Goal: Navigation & Orientation: Find specific page/section

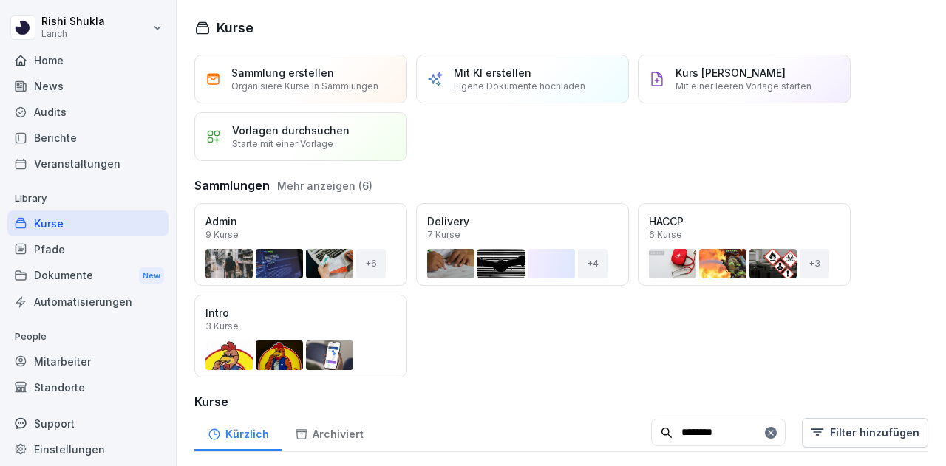
scroll to position [44, 0]
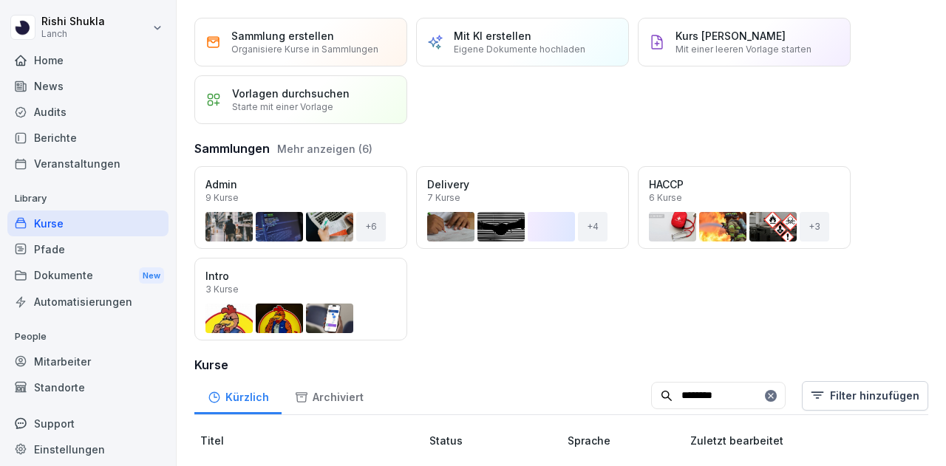
click at [89, 133] on div "Berichte" at bounding box center [87, 138] width 161 height 26
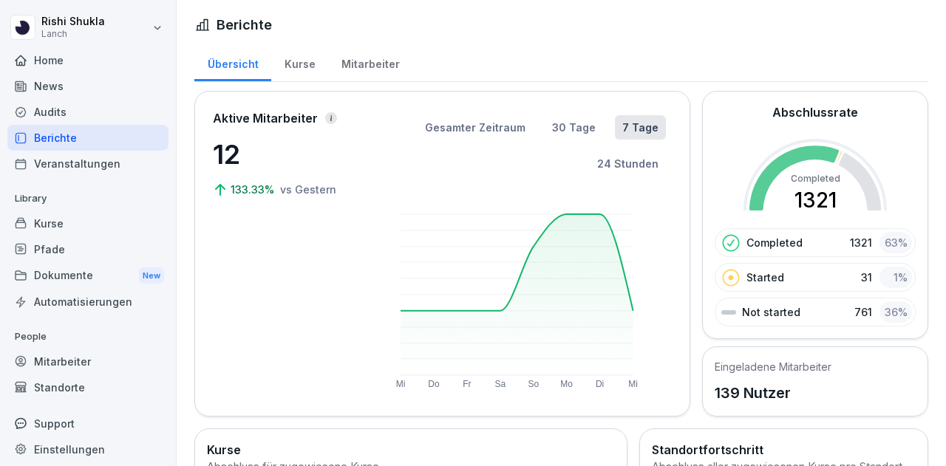
click at [89, 94] on div "News" at bounding box center [87, 86] width 161 height 26
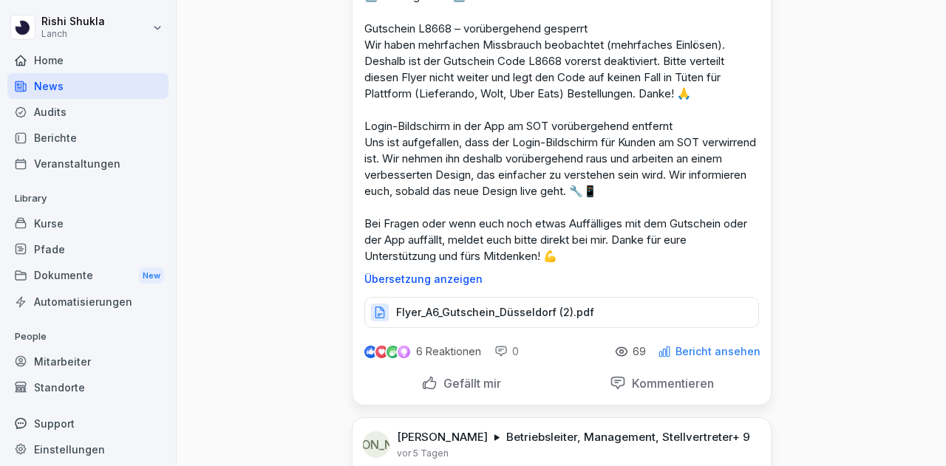
scroll to position [1357, 0]
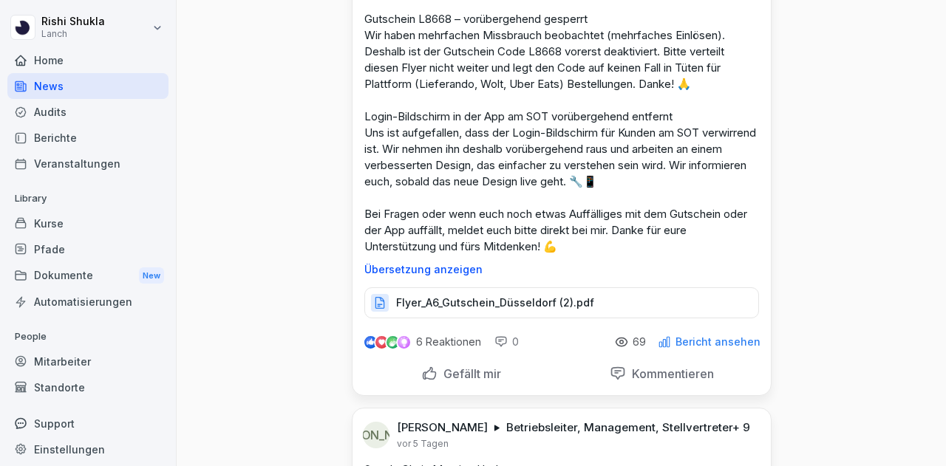
click at [698, 342] on p "Bericht ansehen" at bounding box center [717, 342] width 85 height 12
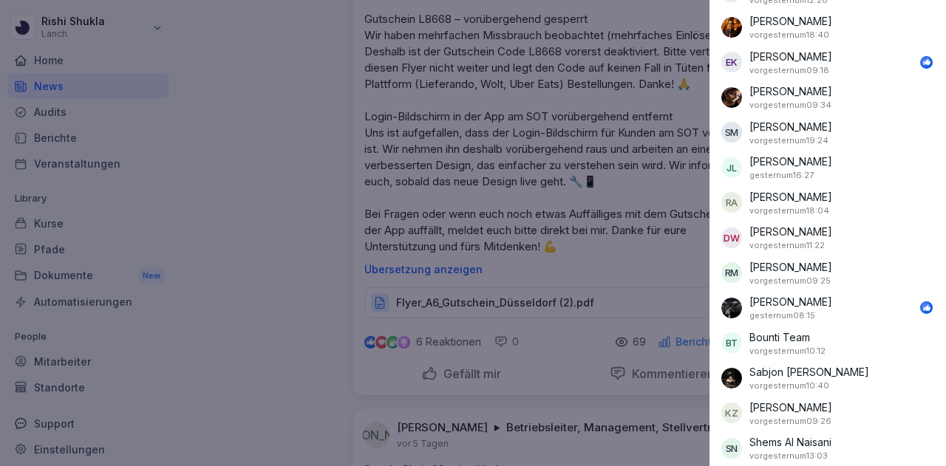
scroll to position [2206, 0]
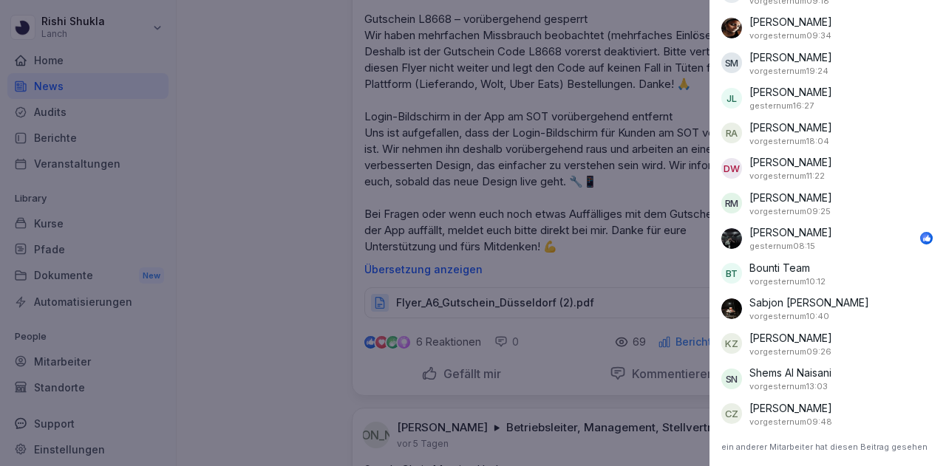
click at [295, 302] on div at bounding box center [473, 233] width 946 height 466
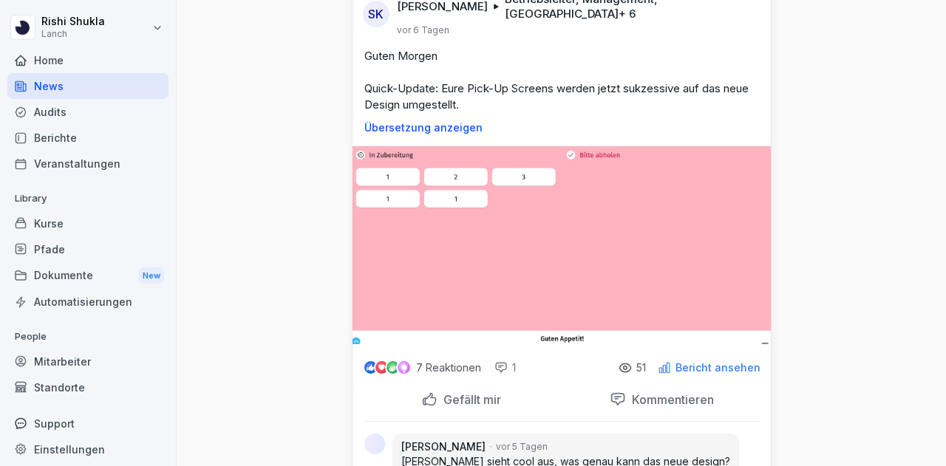
scroll to position [4430, 0]
